Goal: Book appointment/travel/reservation

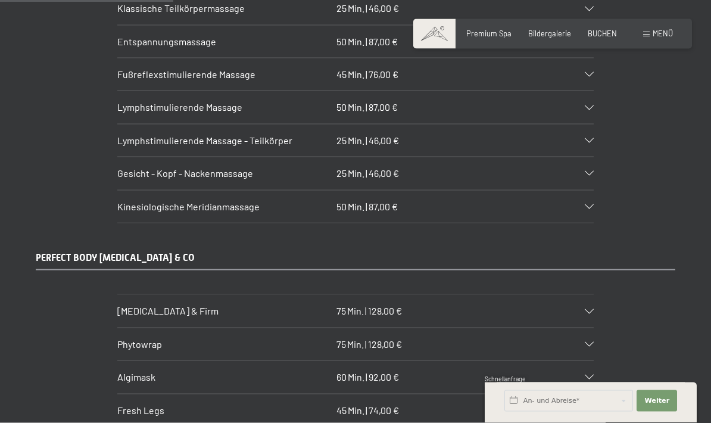
scroll to position [1949, 0]
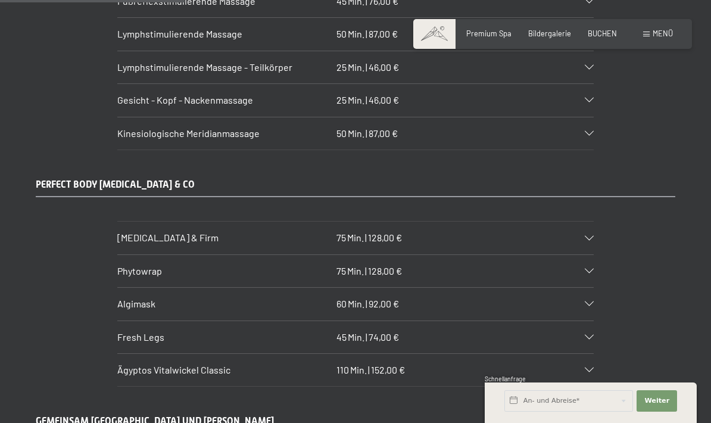
click at [179, 240] on span "[MEDICAL_DATA] & Firm" at bounding box center [167, 237] width 101 height 11
click at [584, 236] on div at bounding box center [583, 238] width 21 height 5
click at [589, 237] on div "Body Lift & Firm 75 Min. | 128,00 €" at bounding box center [355, 237] width 476 height 32
click at [658, 405] on span "Weiter" at bounding box center [656, 401] width 25 height 10
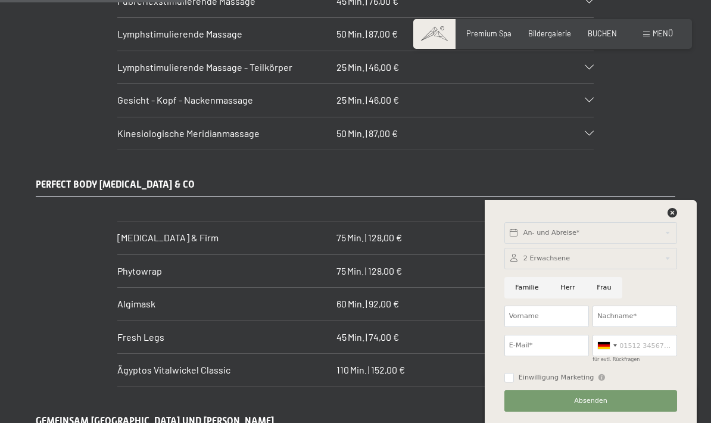
click at [698, 227] on div "PERFECT BODY CELLULITE & CO Body Lift & Firm 75 Min. | 128,00 € Körperbehandlun…" at bounding box center [355, 282] width 711 height 208
click at [587, 226] on div "Body Lift & Firm 75 Min. | 128,00 €" at bounding box center [355, 237] width 476 height 32
click at [683, 253] on div "An- und Abreise* Weiter Adressfelder ausblenden 2 Erwachsene 2 Erwachsene Älter…" at bounding box center [590, 311] width 188 height 223
click at [676, 217] on icon at bounding box center [672, 213] width 10 height 10
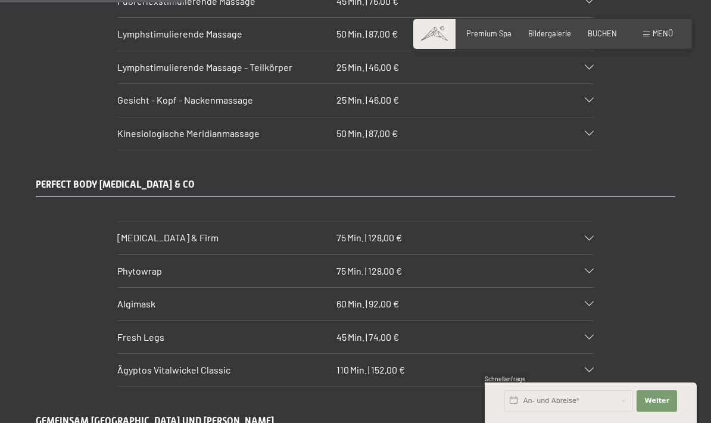
click at [587, 236] on icon at bounding box center [588, 238] width 9 height 5
click at [593, 234] on section "Body Lift & Firm 75 Min. | 128,00 € Körperbehandlung gegen Cellulite und zur St…" at bounding box center [355, 237] width 476 height 33
click at [586, 231] on div "Body Lift & Firm 75 Min. | 128,00 €" at bounding box center [355, 237] width 476 height 32
click at [211, 239] on h3 "[MEDICAL_DATA] & Firm" at bounding box center [224, 237] width 214 height 13
click at [430, 239] on div "Body Lift & Firm 75 Min. | 128,00 €" at bounding box center [355, 237] width 476 height 32
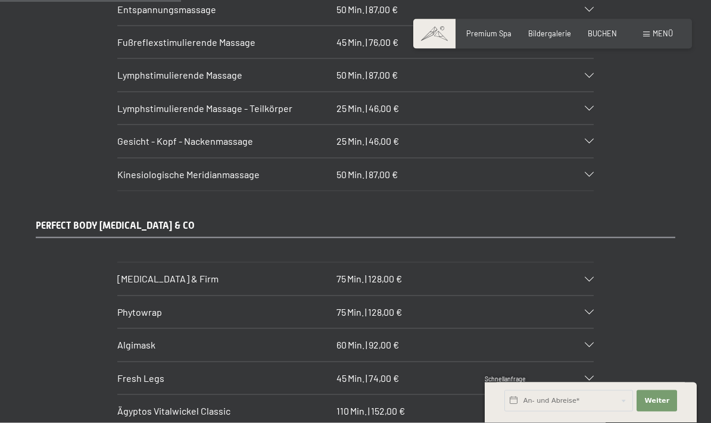
scroll to position [1909, 0]
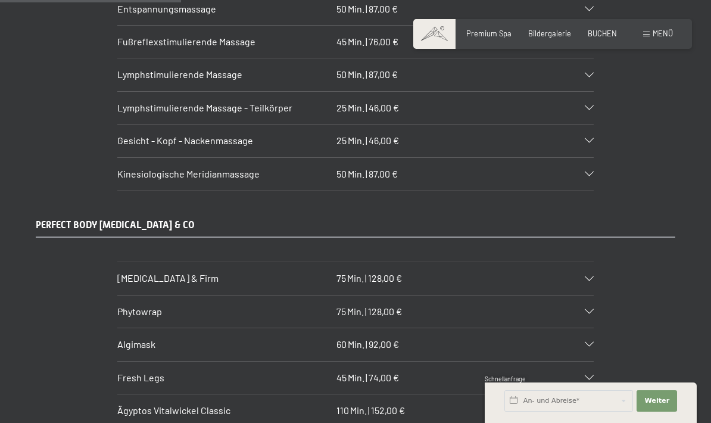
click at [583, 278] on div "Body Lift & Firm 75 Min. | 128,00 €" at bounding box center [355, 278] width 476 height 32
click at [277, 251] on span "Einwilligung Marketing*" at bounding box center [289, 245] width 98 height 12
click at [234, 251] on input "Einwilligung Marketing*" at bounding box center [228, 245] width 12 height 12
checkbox input "false"
click at [140, 283] on div "Body Lift & Firm 75 Min. | 128,00 €" at bounding box center [355, 278] width 476 height 32
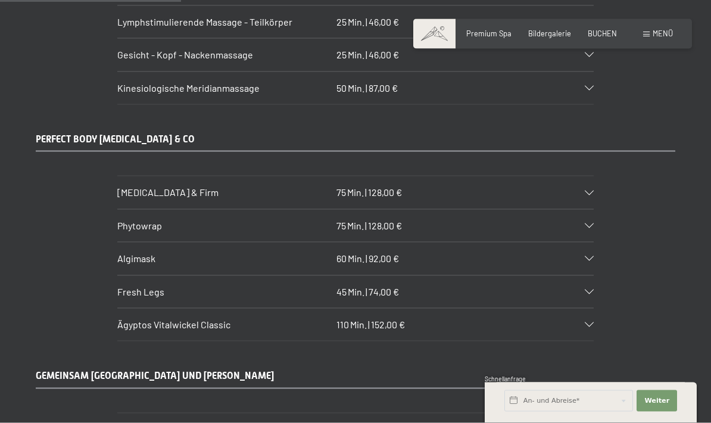
scroll to position [2063, 0]
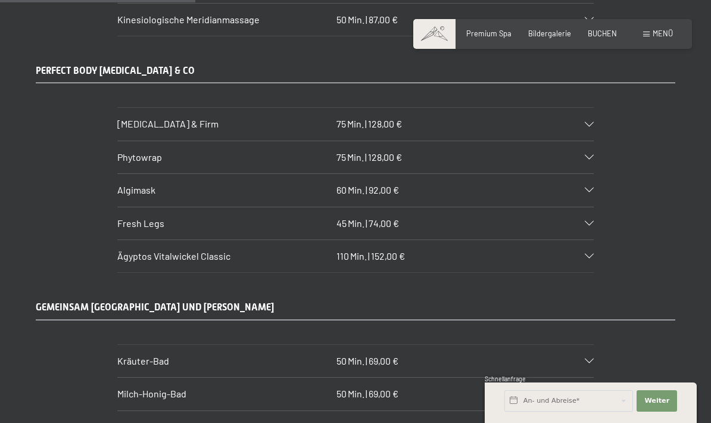
click at [147, 123] on span "[MEDICAL_DATA] & Firm" at bounding box center [167, 123] width 101 height 11
click at [137, 126] on span "[MEDICAL_DATA] & Firm" at bounding box center [167, 123] width 101 height 11
click at [136, 129] on div "Body Lift & Firm 75 Min. | 128,00 €" at bounding box center [355, 124] width 476 height 32
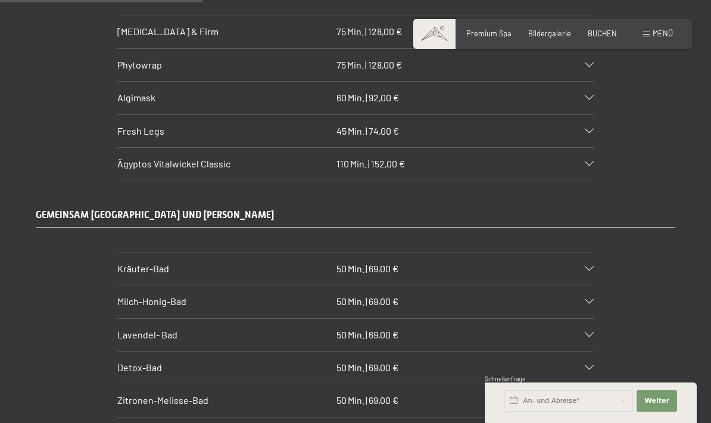
scroll to position [2152, 0]
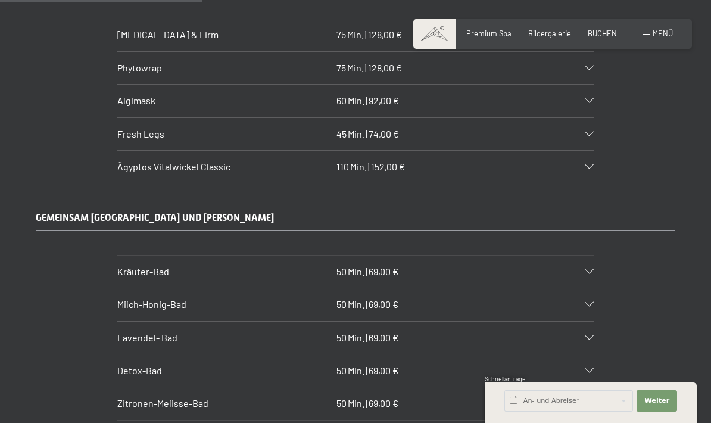
click at [511, 211] on div "GEMEINSAM BADEN UND KUSCHELN Kräuter-Bad 50 Min. | 69,00 € Freuen Sie sich auf …" at bounding box center [355, 315] width 711 height 208
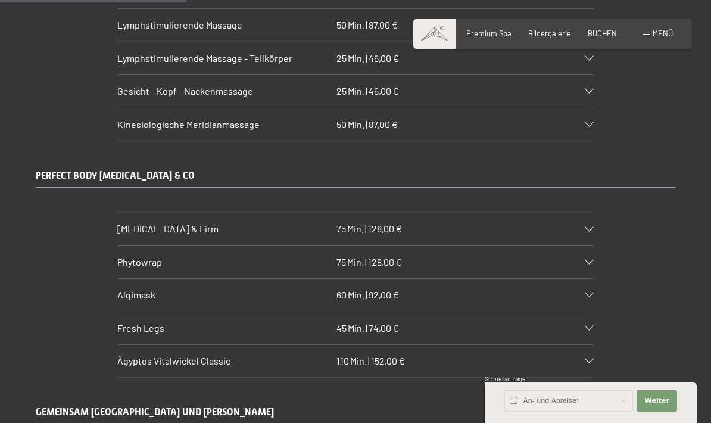
scroll to position [1958, 0]
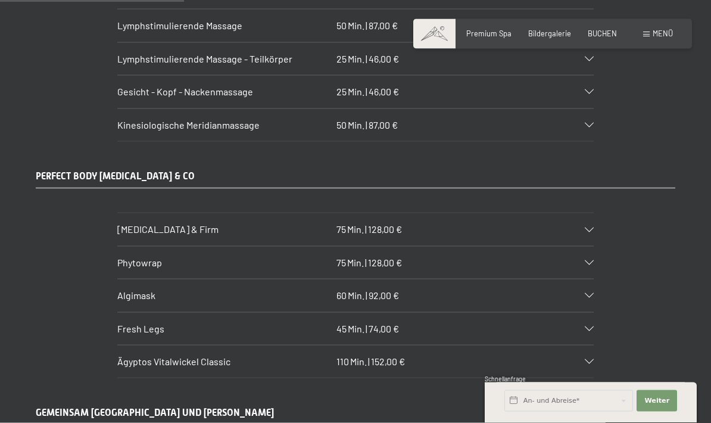
click at [383, 237] on div "Body Lift & Firm 75 Min. | 128,00 €" at bounding box center [355, 229] width 476 height 32
click at [386, 235] on div "Body Lift & Firm 75 Min. | 128,00 €" at bounding box center [355, 229] width 476 height 32
click at [658, 30] on span "Menü" at bounding box center [662, 34] width 20 height 10
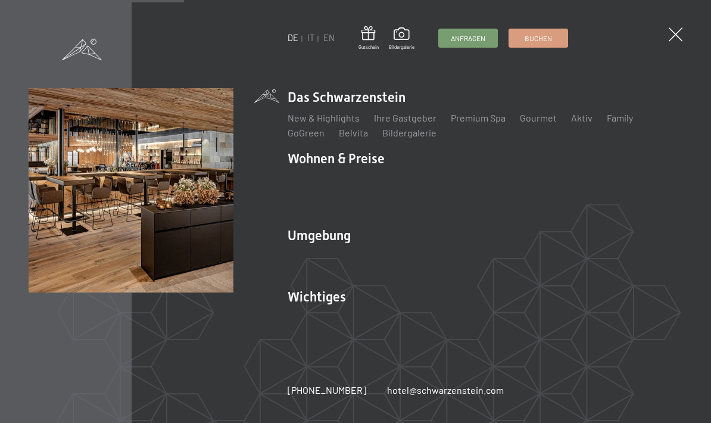
click at [677, 35] on span at bounding box center [675, 34] width 14 height 14
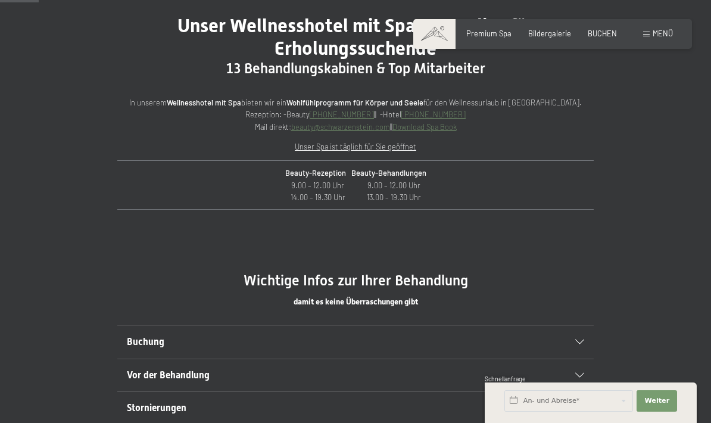
scroll to position [388, 0]
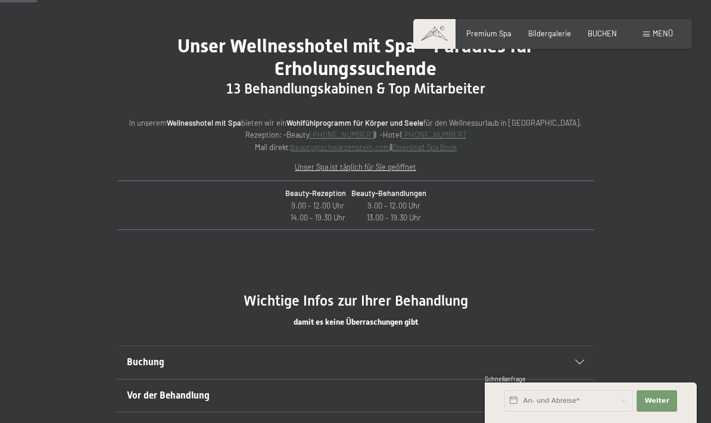
click at [320, 317] on span "damit es keine Überraschungen gibt" at bounding box center [355, 322] width 124 height 10
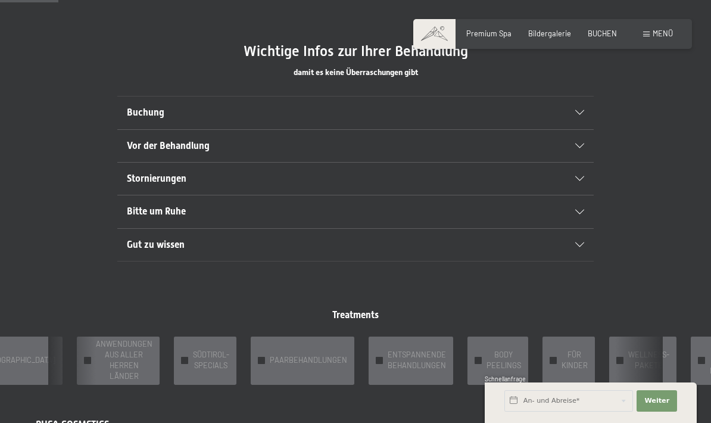
scroll to position [642, 0]
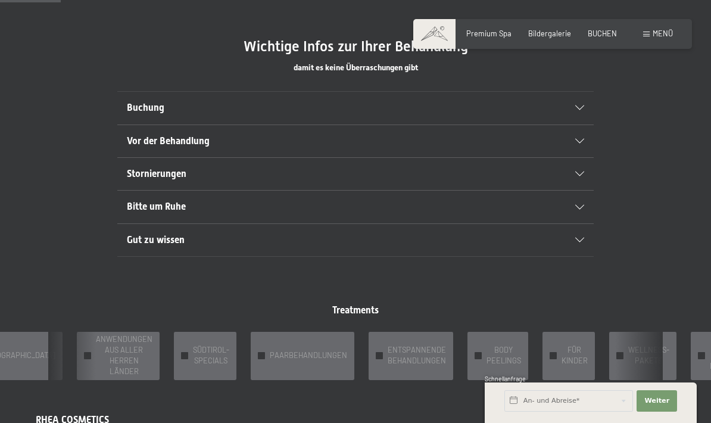
click at [96, 357] on span "ANWENDUNGEN AUS ALLER HERREN LÄNDER" at bounding box center [124, 355] width 57 height 43
click at [96, 362] on span "ANWENDUNGEN AUS ALLER HERREN LÄNDER" at bounding box center [124, 355] width 57 height 43
click at [101, 364] on span "ANWENDUNGEN AUS ALLER HERREN LÄNDER" at bounding box center [124, 355] width 57 height 43
click at [25, 360] on div "✓ AYURVEDA" at bounding box center [11, 356] width 103 height 48
click at [251, 361] on div "✓ PAARBEHANDLUNGEN" at bounding box center [303, 356] width 104 height 48
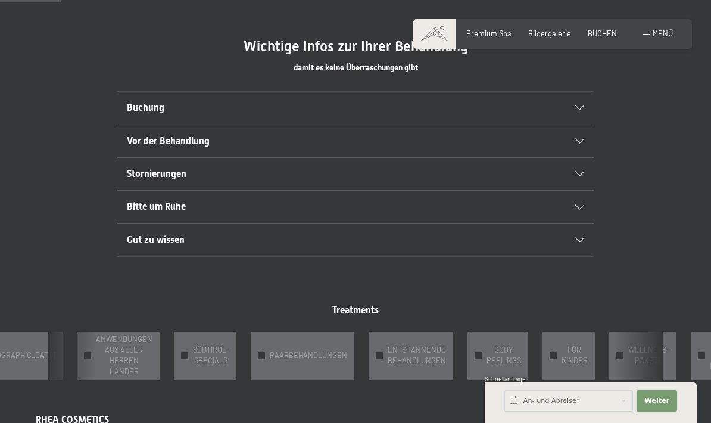
click at [659, 405] on span "Weiter" at bounding box center [656, 401] width 25 height 10
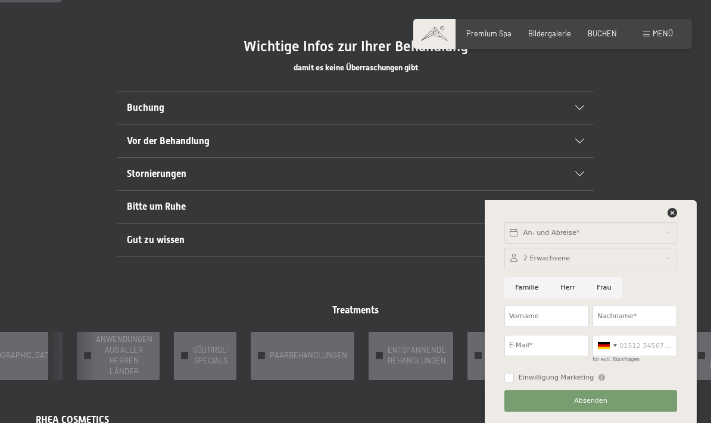
click at [624, 411] on button "Absenden" at bounding box center [590, 400] width 173 height 21
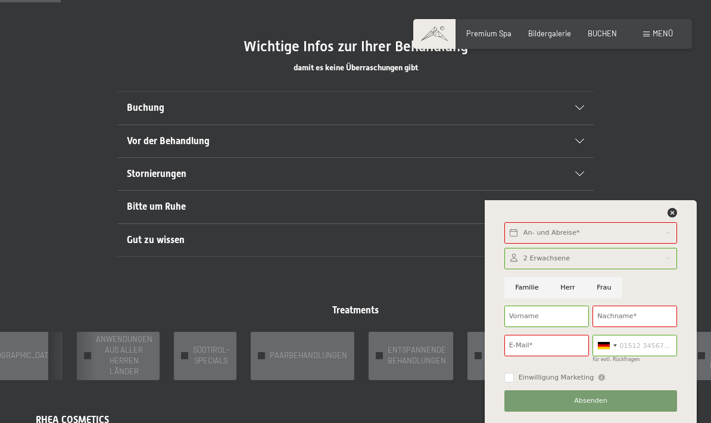
click at [678, 223] on div at bounding box center [590, 215] width 177 height 15
click at [676, 217] on icon at bounding box center [672, 213] width 10 height 10
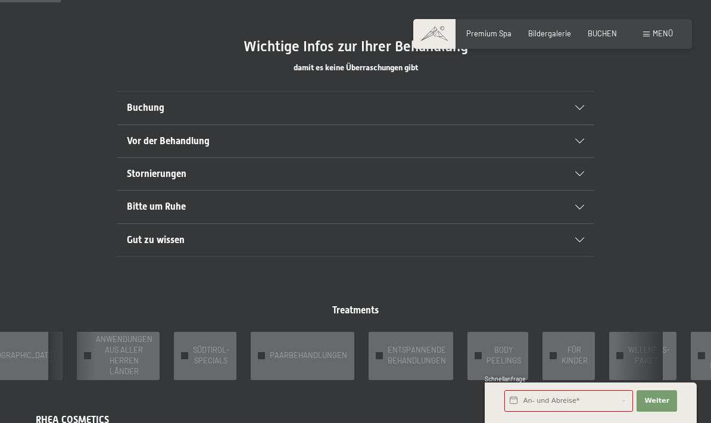
click at [400, 357] on span "ENTSPANNENDE BEHANDLUNGEN" at bounding box center [416, 355] width 58 height 21
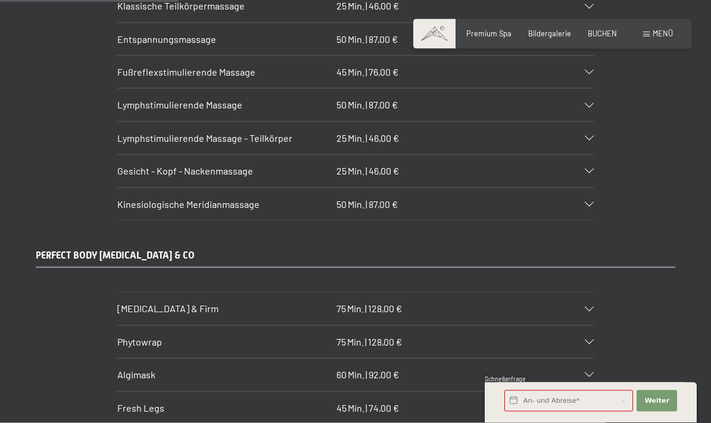
scroll to position [1878, 0]
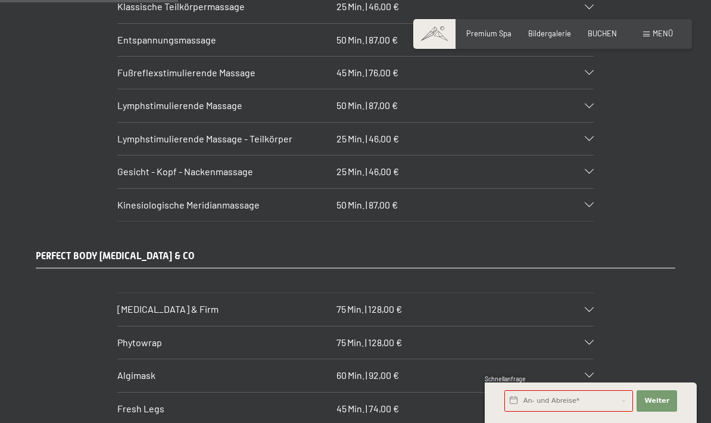
click at [140, 303] on span "[MEDICAL_DATA] & Firm" at bounding box center [167, 308] width 101 height 11
click at [155, 313] on div "Body Lift & Firm 75 Min. | 128,00 €" at bounding box center [355, 309] width 476 height 32
click at [172, 311] on span "[MEDICAL_DATA] & Firm" at bounding box center [167, 308] width 101 height 11
click at [587, 313] on div "Body Lift & Firm 75 Min. | 128,00 €" at bounding box center [355, 309] width 476 height 32
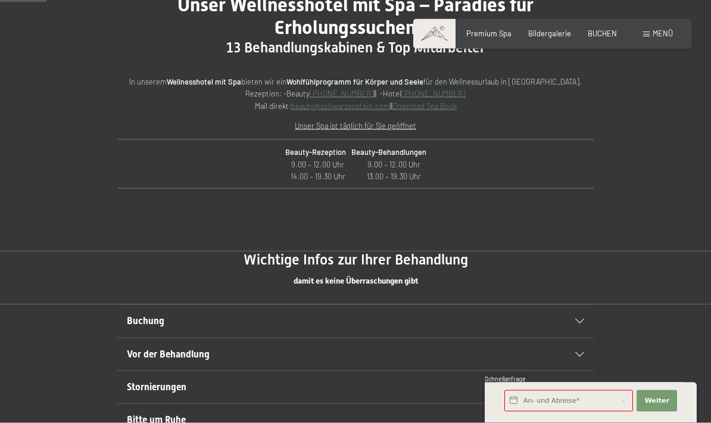
scroll to position [321, 0]
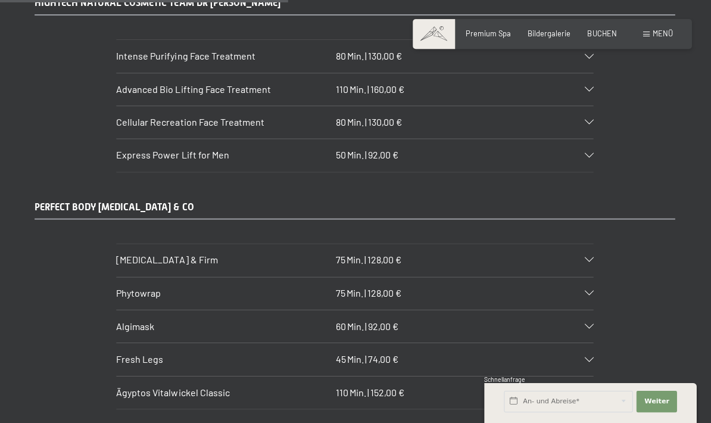
scroll to position [3046, 0]
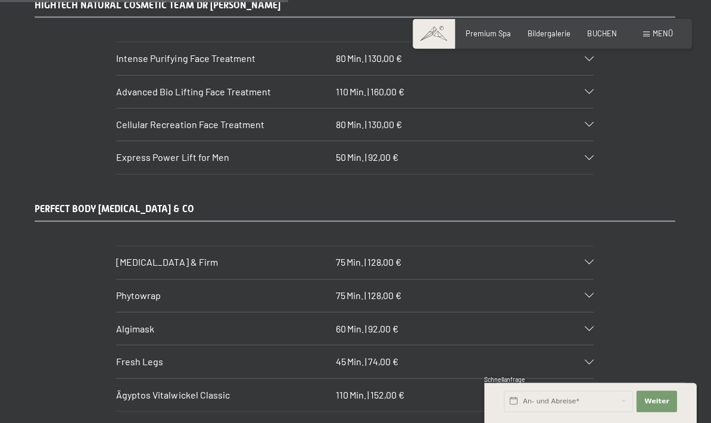
click at [265, 255] on h3 "[MEDICAL_DATA] & Firm" at bounding box center [224, 261] width 214 height 13
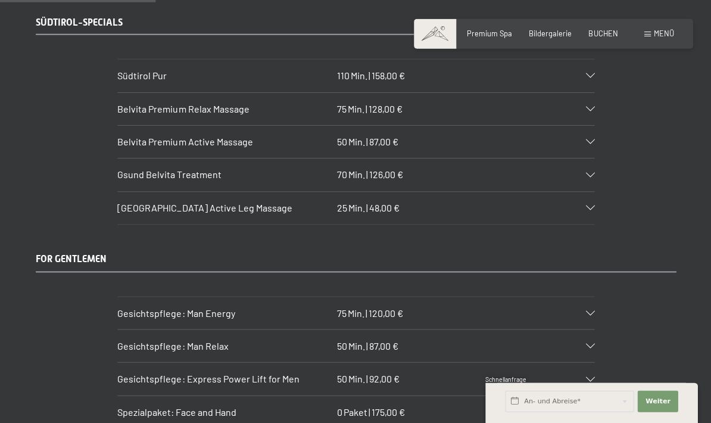
scroll to position [1704, 0]
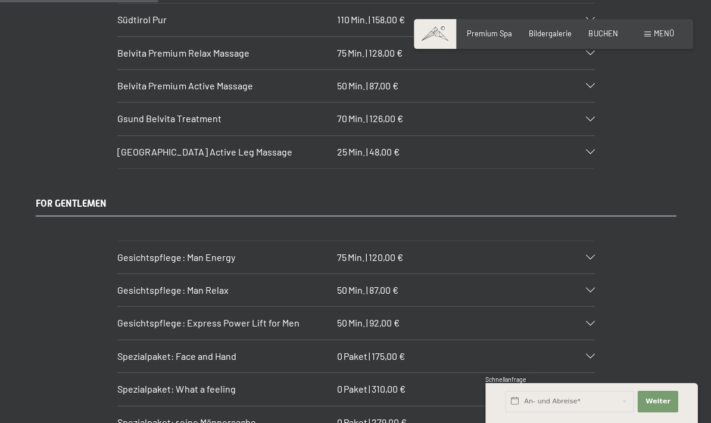
click at [156, 251] on span "Gesichtspflege: Man Energy" at bounding box center [175, 256] width 117 height 11
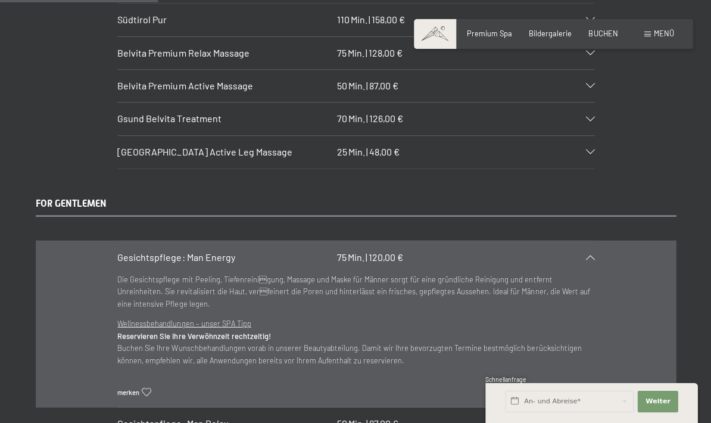
scroll to position [1752, 0]
